Goal: Task Accomplishment & Management: Manage account settings

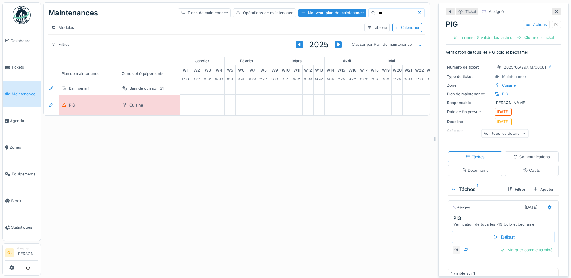
scroll to position [0, 200]
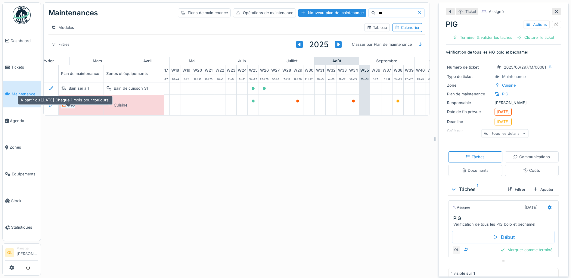
click at [70, 108] on div "PIG" at bounding box center [72, 105] width 6 height 6
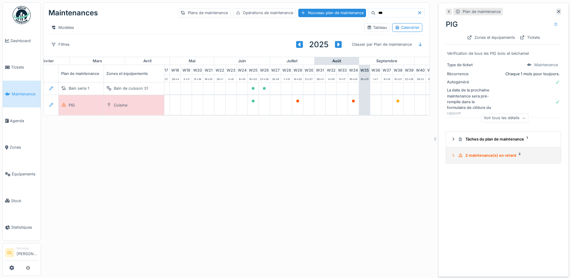
click at [482, 158] on div "2 maintenance(s) en retard 2" at bounding box center [505, 156] width 95 height 6
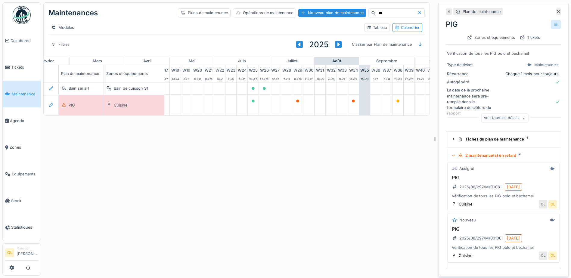
click at [554, 26] on icon at bounding box center [556, 25] width 5 height 4
click at [530, 40] on div "Modifier" at bounding box center [519, 37] width 54 height 9
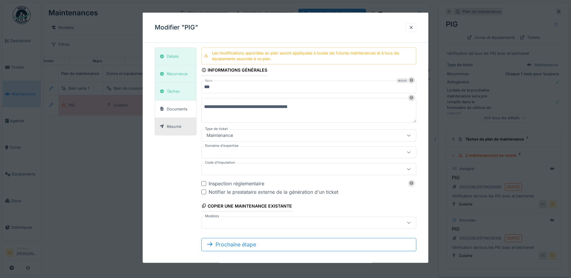
click at [166, 125] on div "Résumé" at bounding box center [170, 127] width 26 height 8
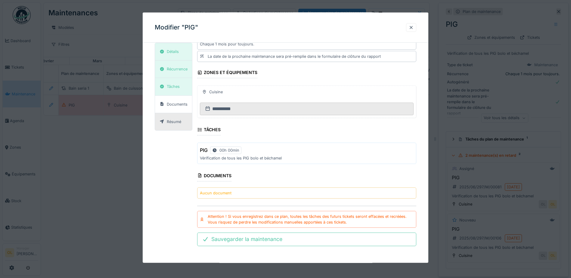
scroll to position [5, 0]
click at [171, 49] on div "Détails" at bounding box center [173, 52] width 12 height 6
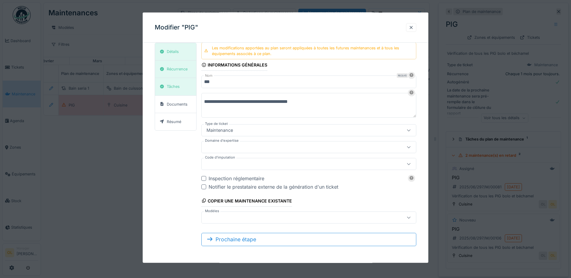
click at [230, 179] on div "Inspection réglementaire" at bounding box center [313, 178] width 208 height 7
click at [218, 187] on div "Notifier le prestataire externe de la génération d'un ticket" at bounding box center [313, 186] width 208 height 7
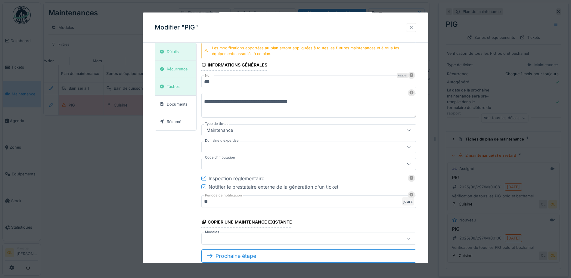
scroll to position [22, 0]
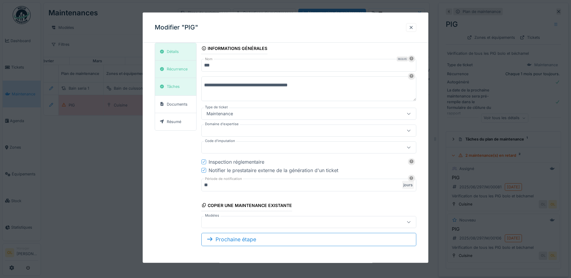
click at [206, 171] on icon at bounding box center [204, 170] width 4 height 3
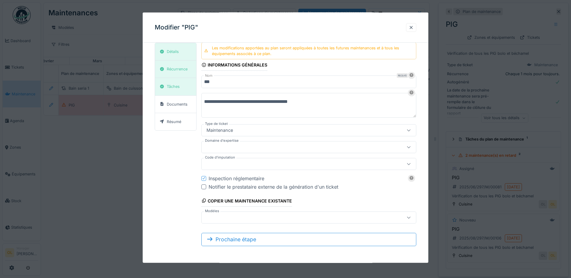
click at [323, 221] on div at bounding box center [308, 217] width 215 height 12
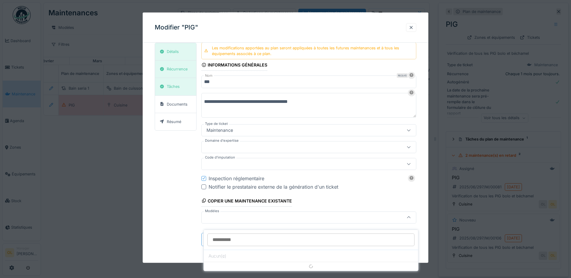
click at [323, 221] on div at bounding box center [308, 217] width 215 height 12
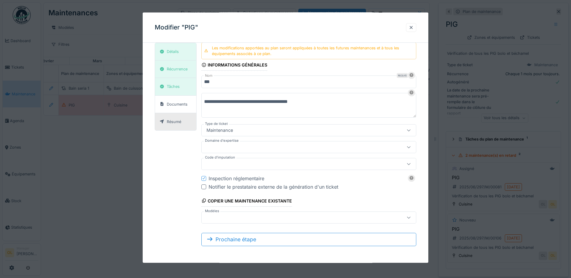
click at [168, 126] on div "Résumé" at bounding box center [175, 121] width 41 height 17
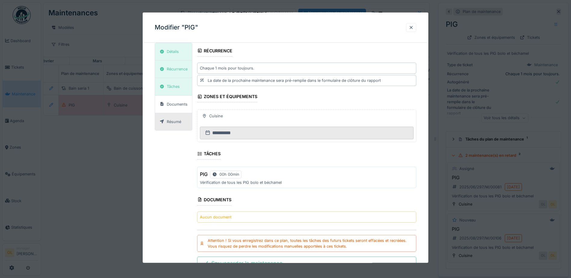
scroll to position [69, 0]
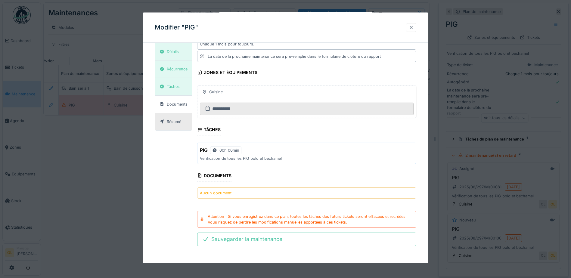
click at [325, 238] on div "Sauvegarder la maintenance" at bounding box center [306, 239] width 219 height 13
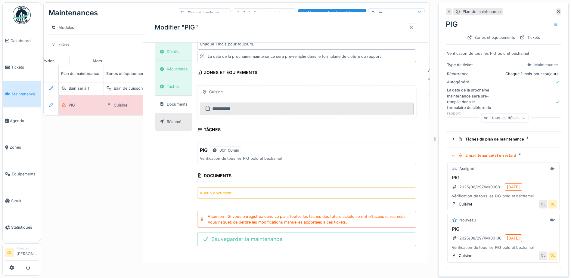
scroll to position [0, 0]
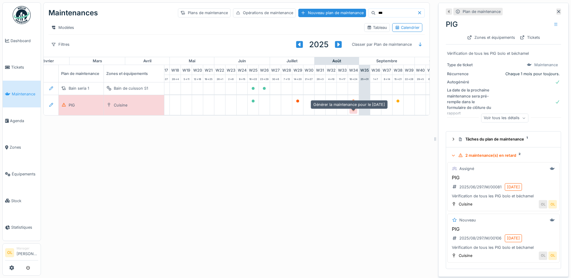
click at [353, 109] on icon at bounding box center [354, 109] width 4 height 3
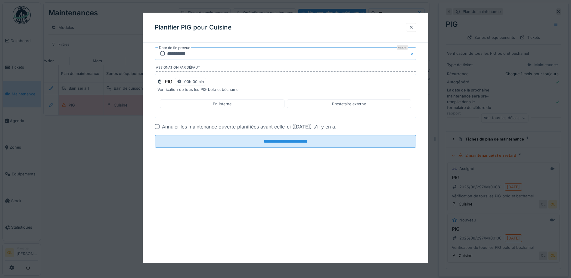
click at [302, 56] on input "**********" at bounding box center [286, 54] width 262 height 13
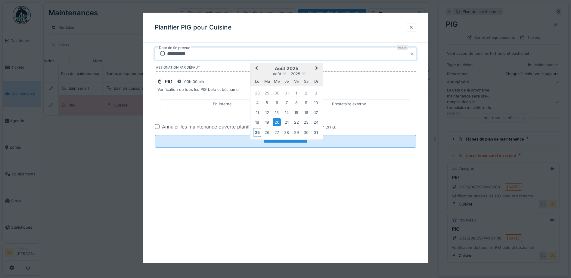
click at [421, 26] on div "Planifier PIG pour Cuisine" at bounding box center [286, 28] width 286 height 30
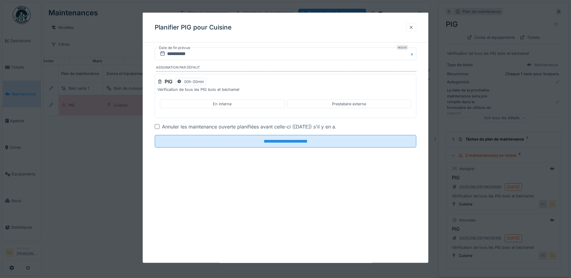
click at [416, 25] on div at bounding box center [411, 27] width 10 height 9
